Goal: Task Accomplishment & Management: Use online tool/utility

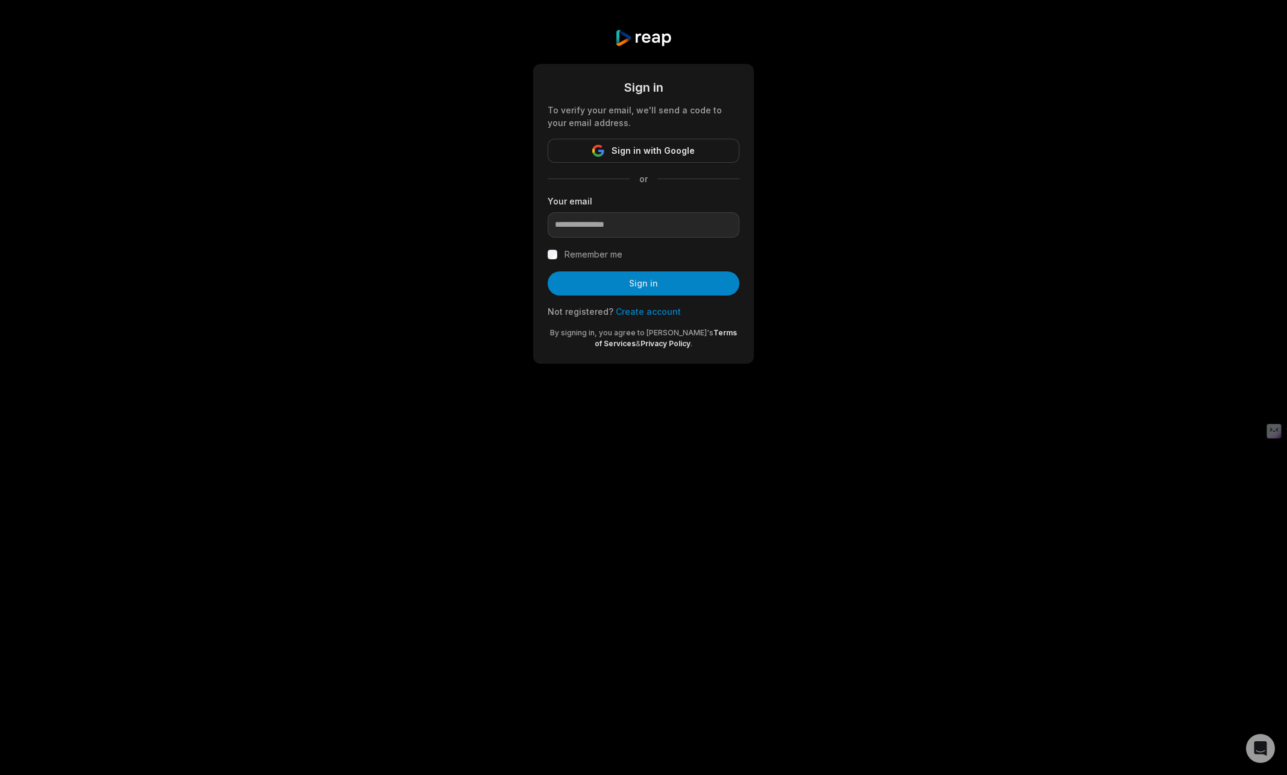
click at [641, 217] on input "email" at bounding box center [644, 224] width 192 height 25
click at [641, 221] on input "email" at bounding box center [644, 224] width 192 height 25
click at [548, 212] on protonpass-control-b141 at bounding box center [548, 212] width 0 height 0
click at [616, 228] on input "email" at bounding box center [644, 224] width 192 height 25
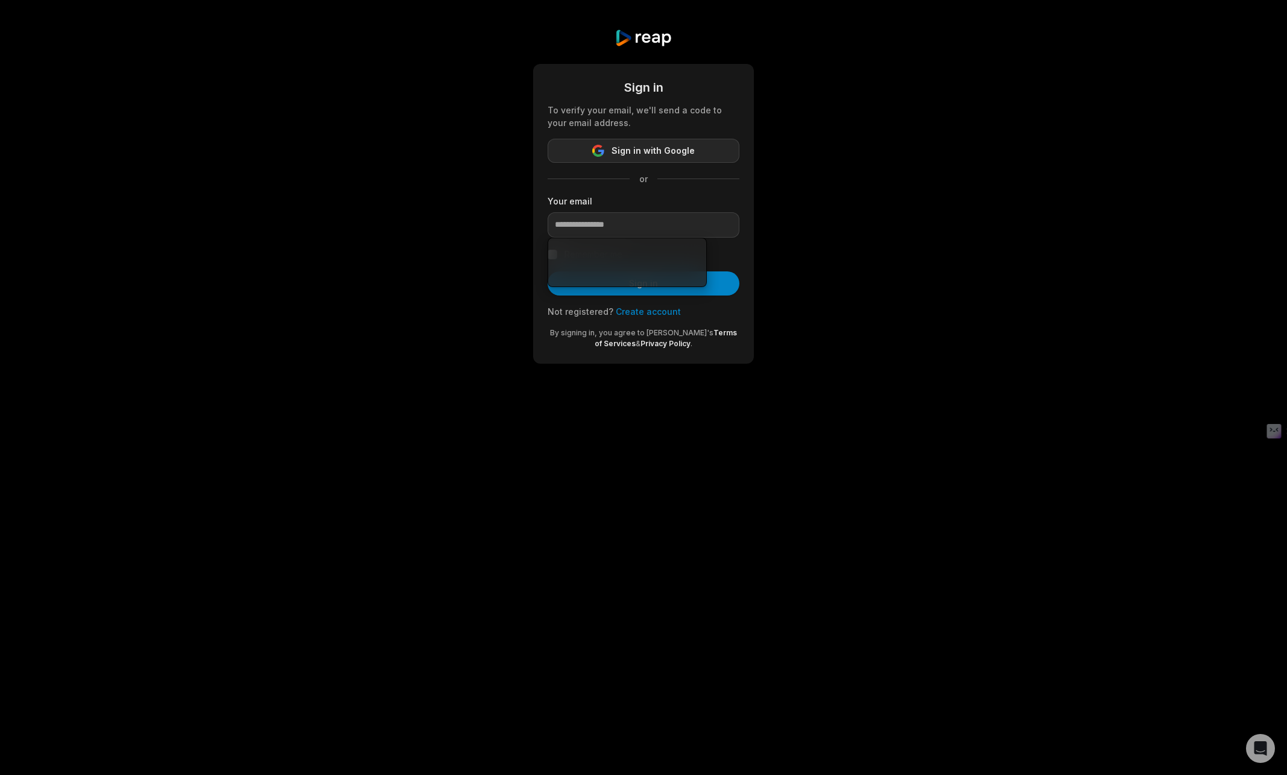
click at [651, 148] on span "Sign in with Google" at bounding box center [653, 151] width 83 height 14
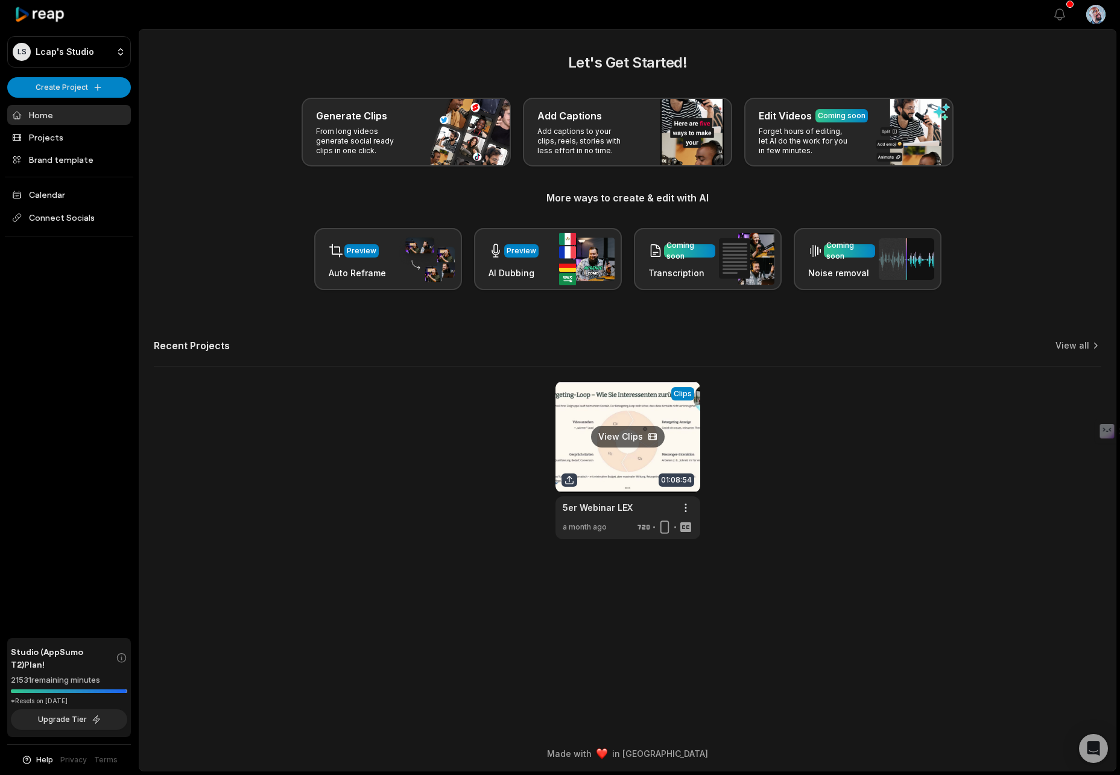
click at [598, 427] on link at bounding box center [628, 460] width 145 height 158
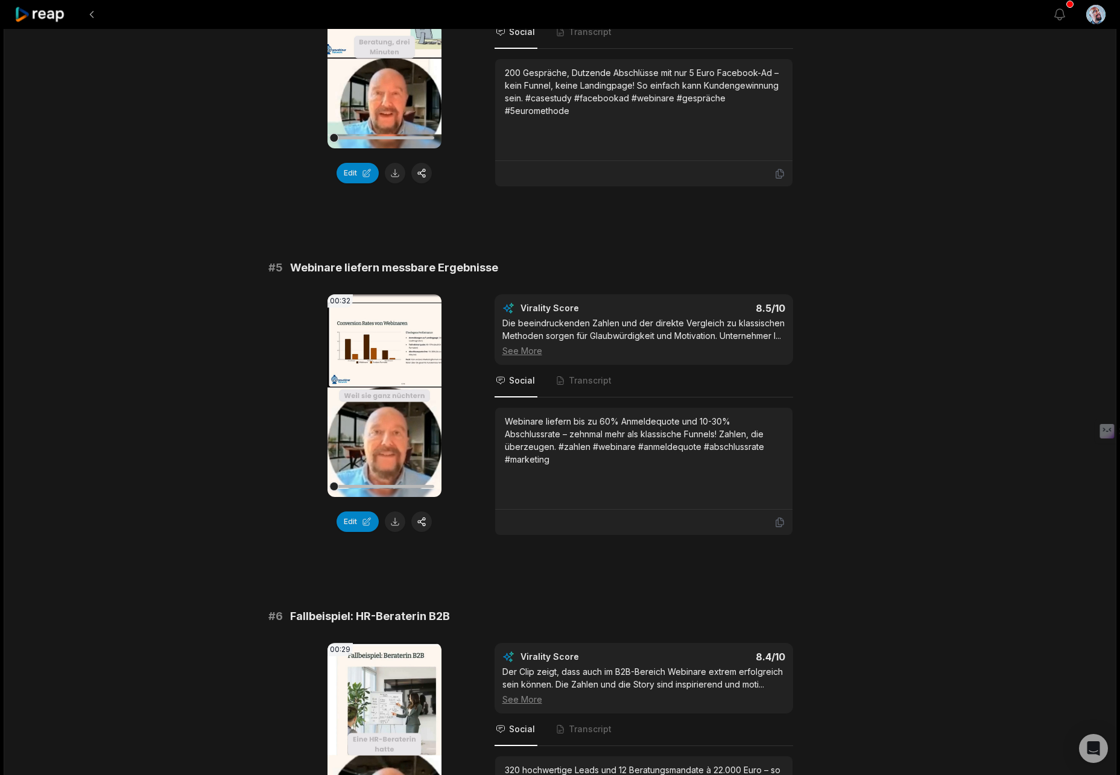
scroll to position [1281, 0]
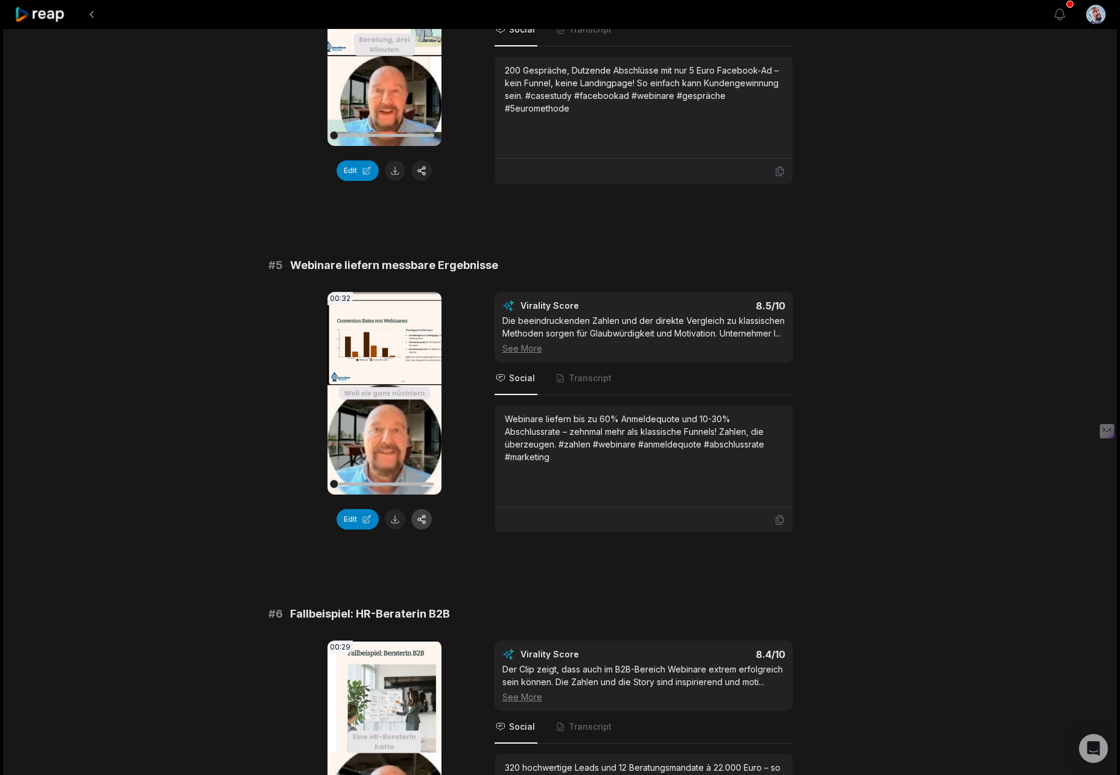
click at [419, 530] on button "button" at bounding box center [421, 519] width 21 height 21
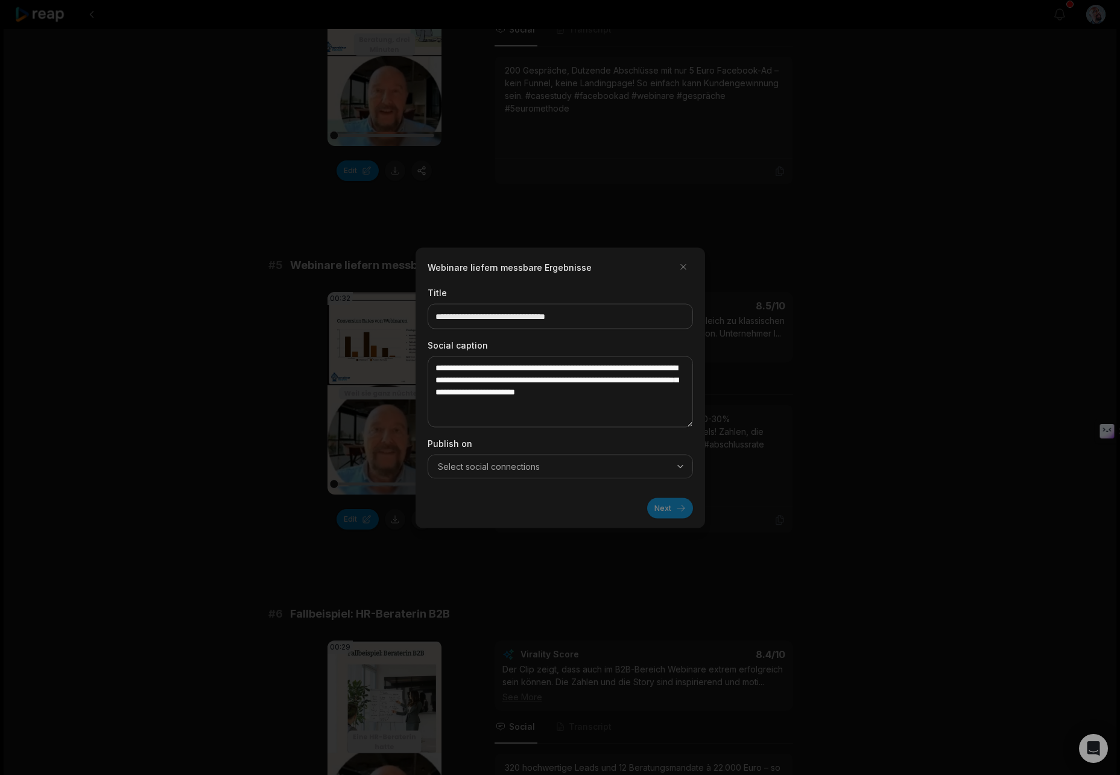
click at [679, 470] on icon "button" at bounding box center [681, 466] width 10 height 10
click at [679, 469] on icon "button" at bounding box center [681, 466] width 10 height 10
click at [507, 493] on span "Connect Socials" at bounding box center [496, 492] width 58 height 11
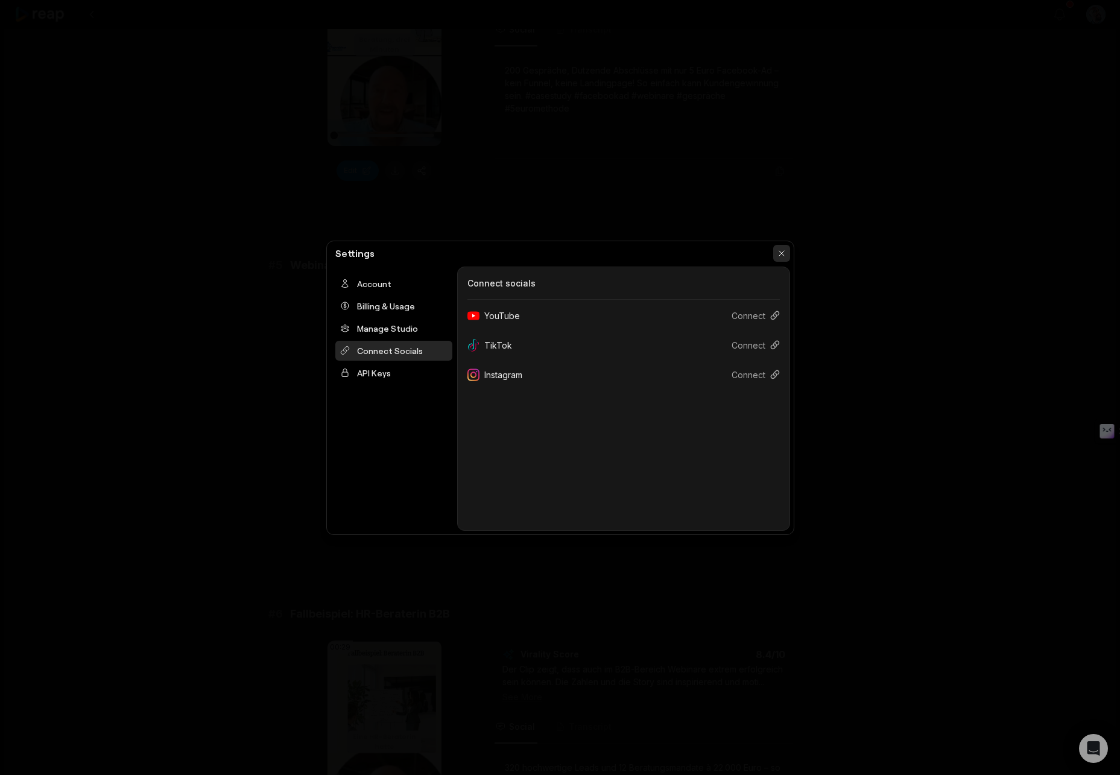
click at [779, 253] on button "button" at bounding box center [781, 253] width 17 height 17
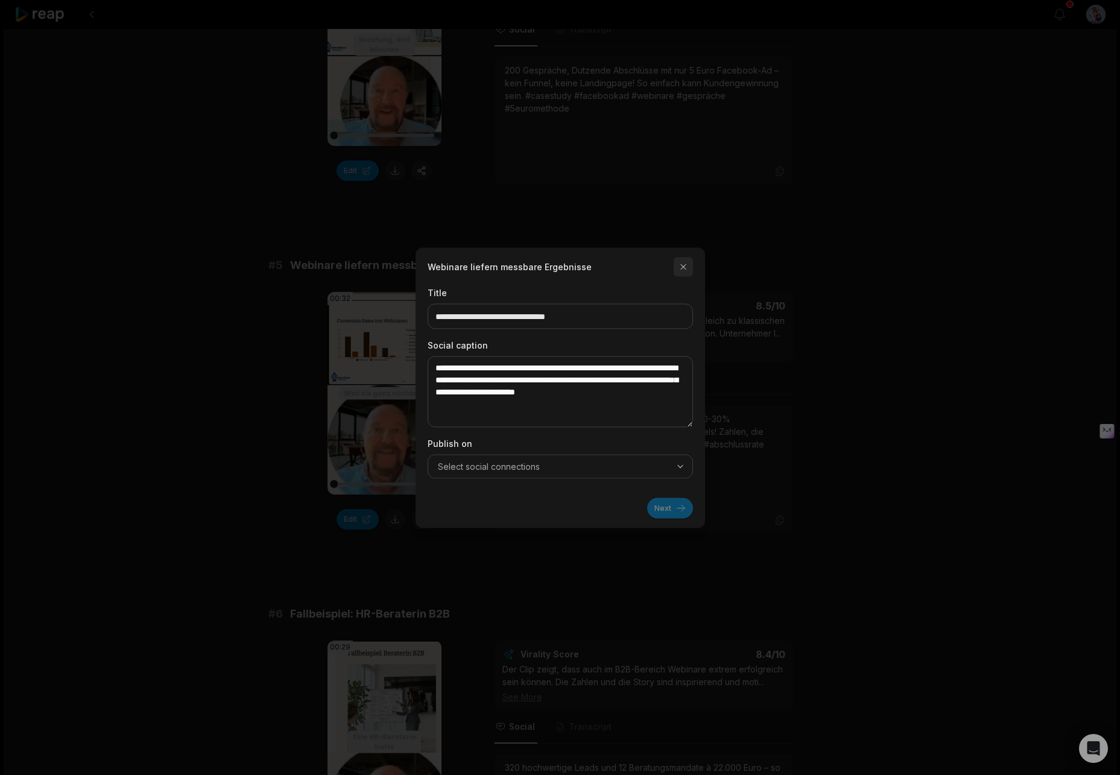
click at [684, 265] on button "button" at bounding box center [683, 266] width 19 height 19
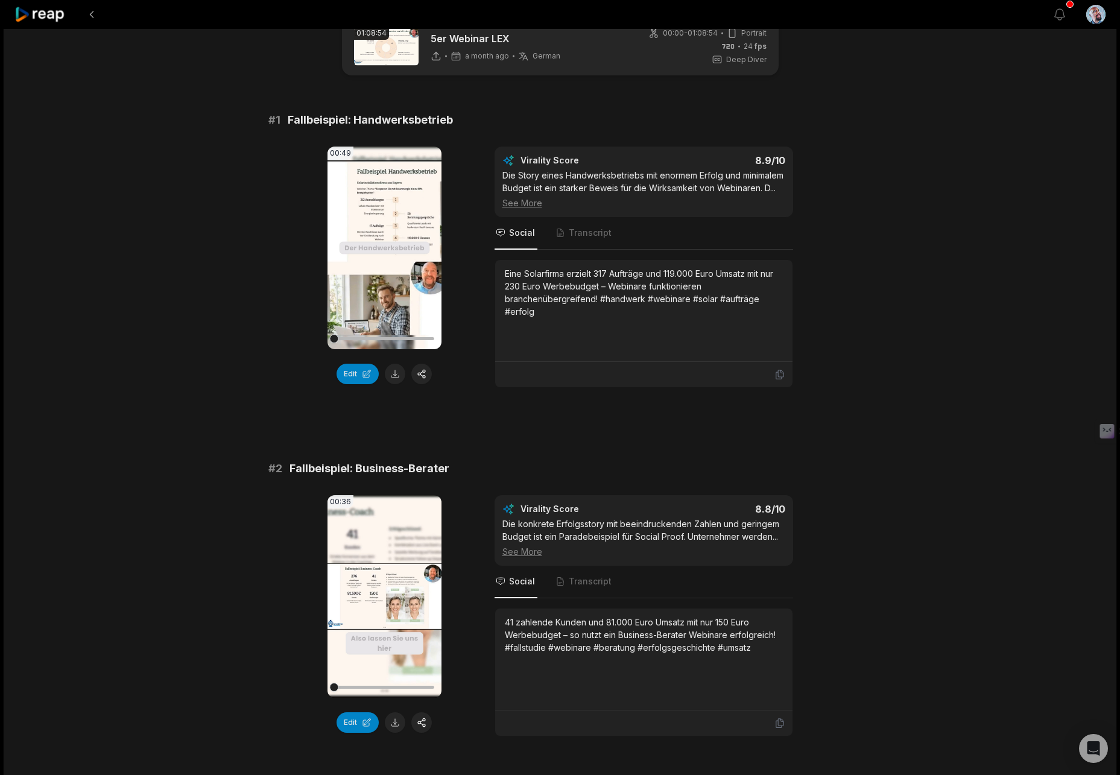
scroll to position [0, 0]
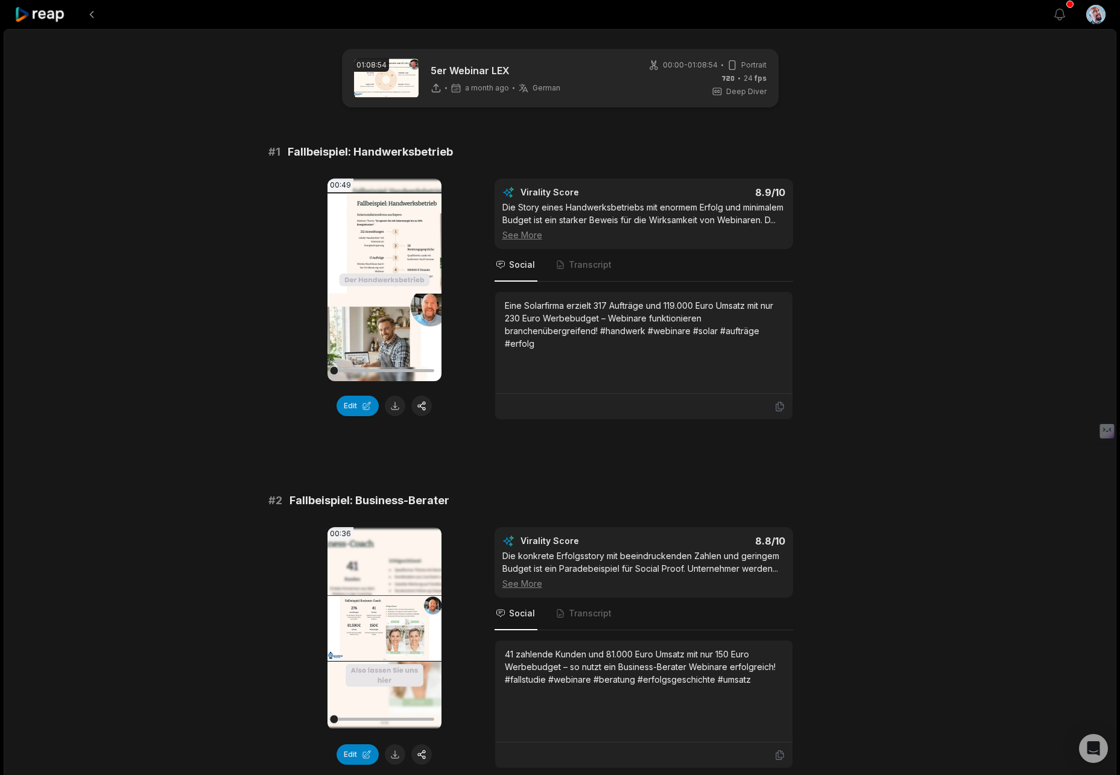
click at [52, 14] on icon at bounding box center [39, 15] width 51 height 16
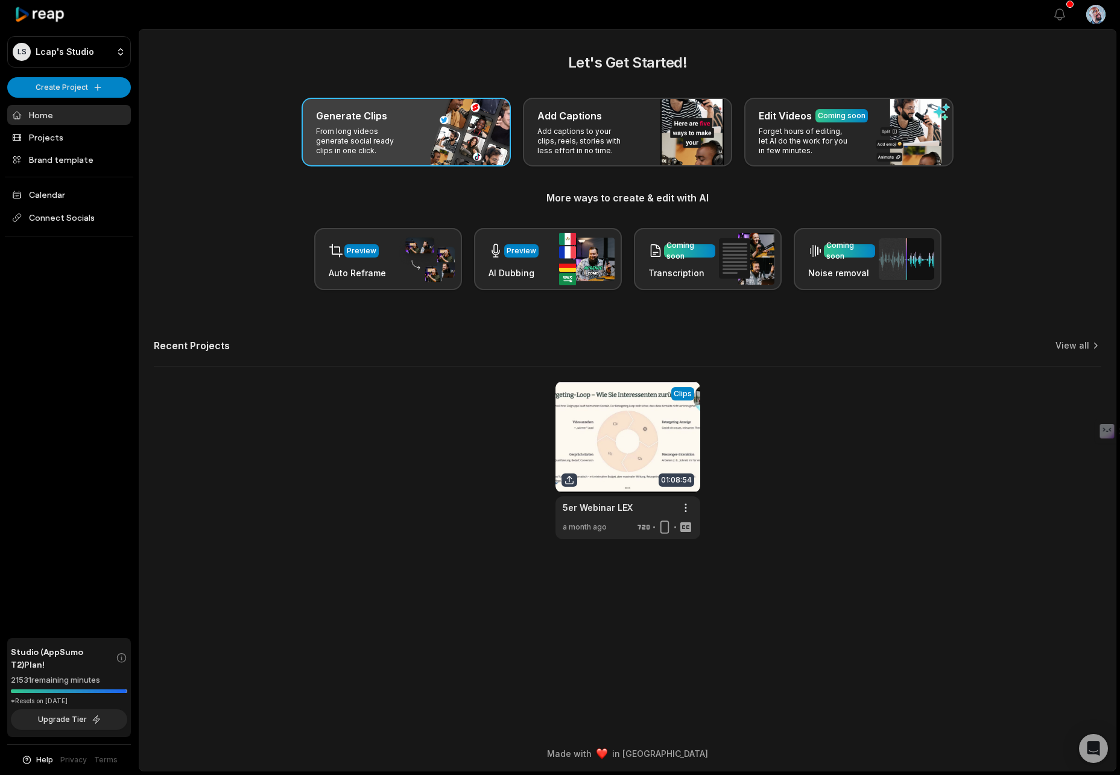
click at [444, 144] on div "Generate Clips From long videos generate social ready clips in one click." at bounding box center [406, 132] width 209 height 69
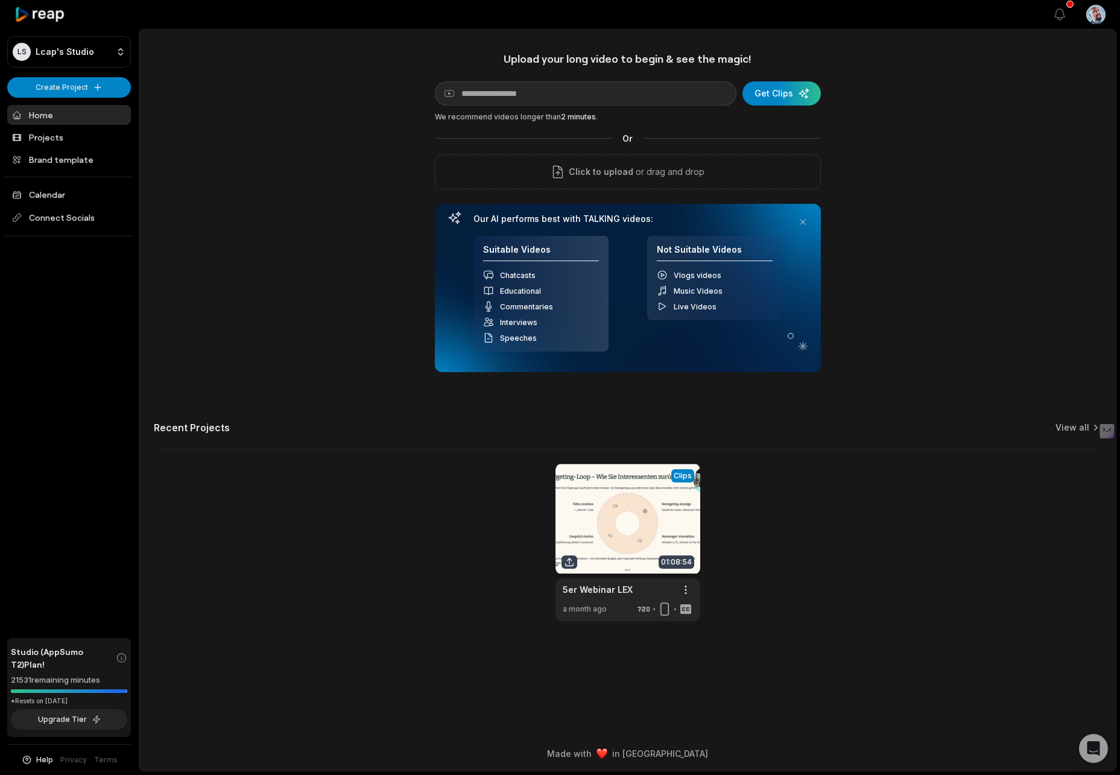
click at [547, 334] on div "Speeches" at bounding box center [541, 337] width 116 height 11
click at [503, 117] on div "We recommend videos longer than 2 minutes ." at bounding box center [628, 117] width 386 height 11
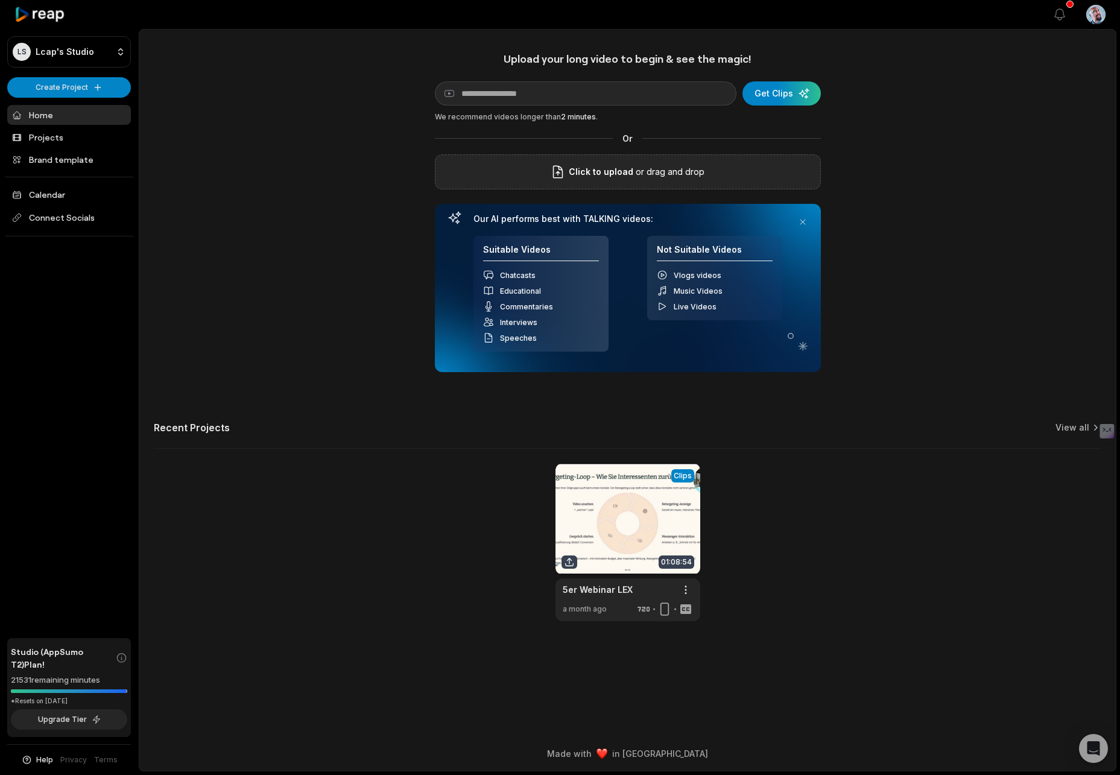
click at [586, 173] on span "Click to upload" at bounding box center [601, 172] width 65 height 14
click at [0, 0] on input "Click to upload" at bounding box center [0, 0] width 0 height 0
